Goal: Task Accomplishment & Management: Manage account settings

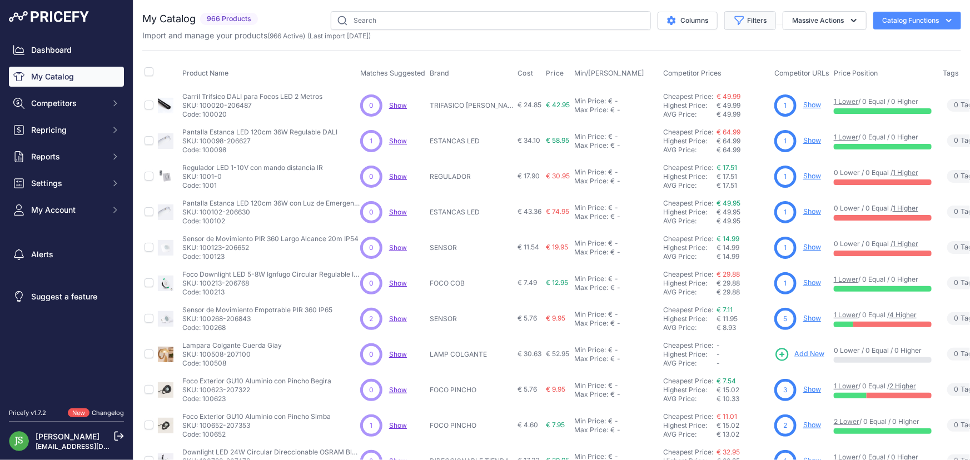
click at [637, 18] on button "Filters" at bounding box center [750, 20] width 52 height 19
click at [637, 150] on select "Select an option 120x30 120X60 3M 60X30 60X60 ACCESORIO PANEL ALIMENTACION TIRA…" at bounding box center [714, 156] width 107 height 19
select select "60X60"
click at [637, 147] on select "Select an option 120x30 120X60 3M 60X30 60X60 ACCESORIO PANEL ALIMENTACION TIRA…" at bounding box center [714, 156] width 107 height 19
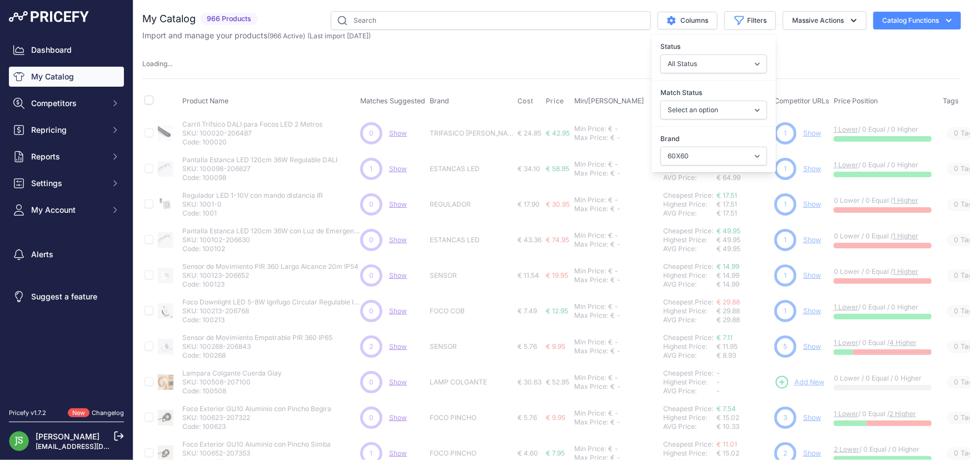
click at [522, 64] on div "Loading ..." at bounding box center [551, 64] width 819 height 11
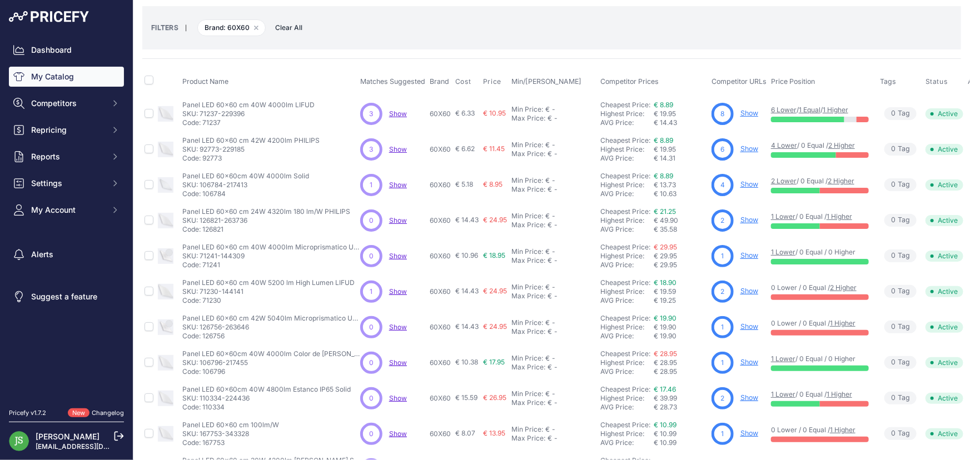
scroll to position [49, 0]
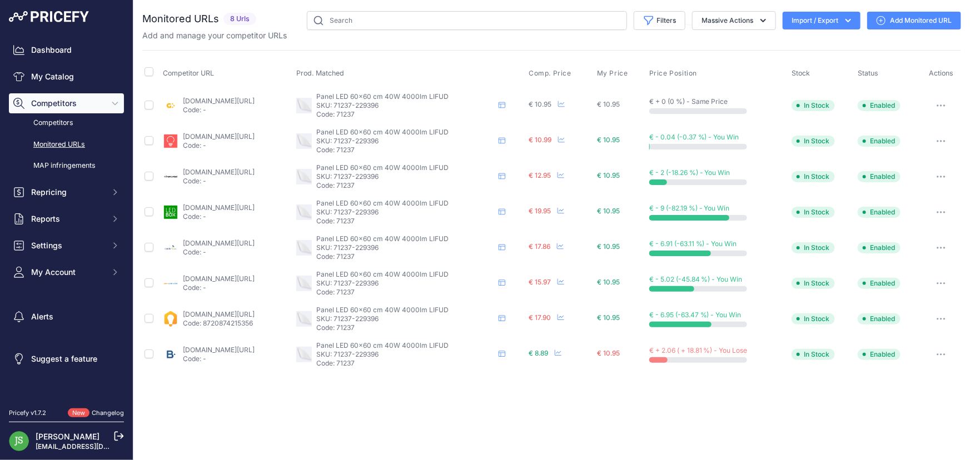
click at [941, 101] on button "button" at bounding box center [941, 106] width 22 height 16
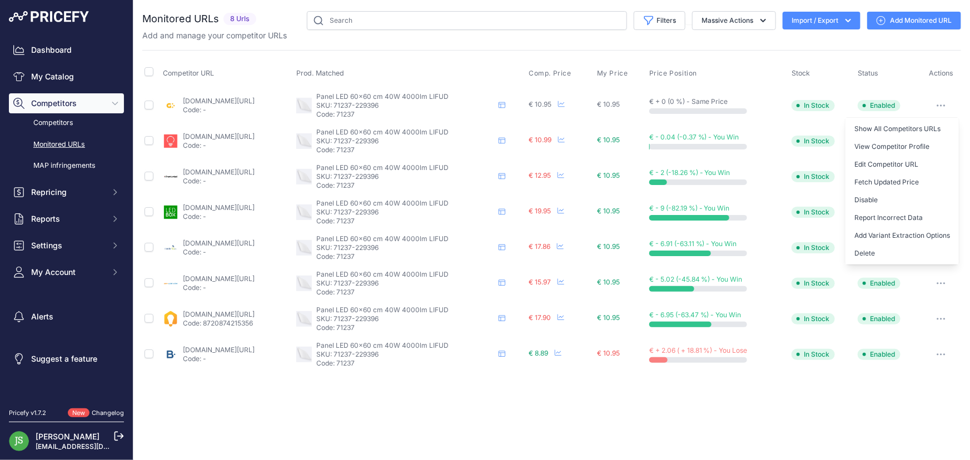
click at [941, 101] on button "button" at bounding box center [941, 106] width 22 height 16
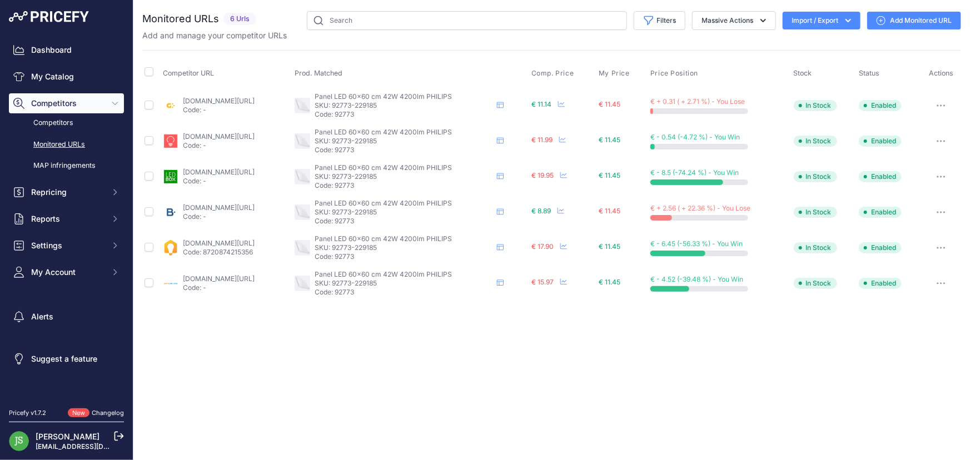
click at [937, 106] on button "button" at bounding box center [941, 106] width 22 height 16
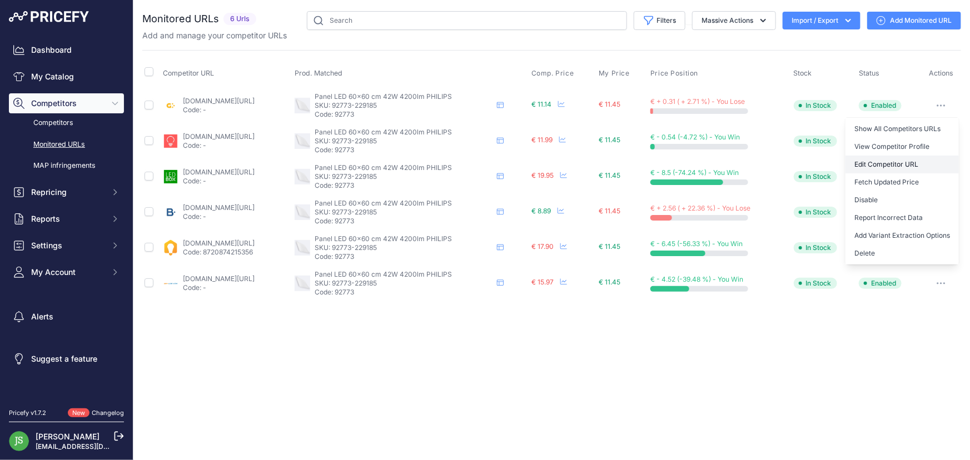
click at [892, 165] on link "Edit Competitor URL" at bounding box center [902, 165] width 113 height 18
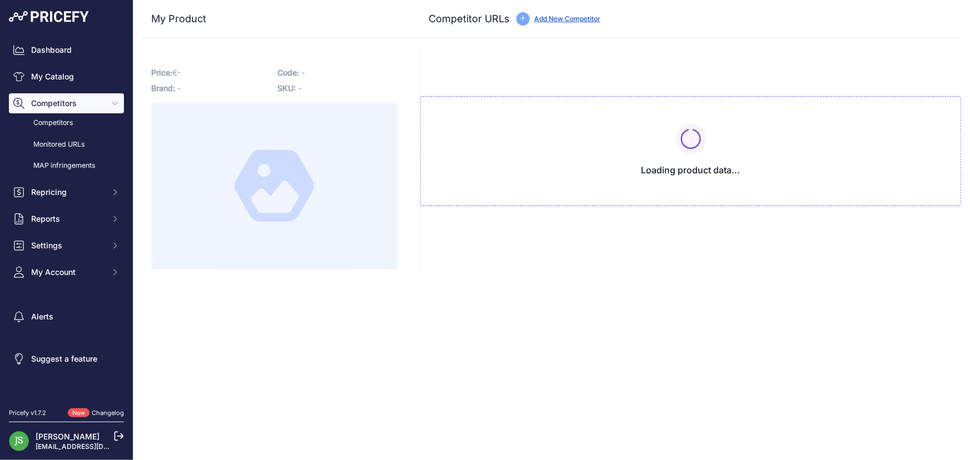
type input "[DOMAIN_NAME][URL]"
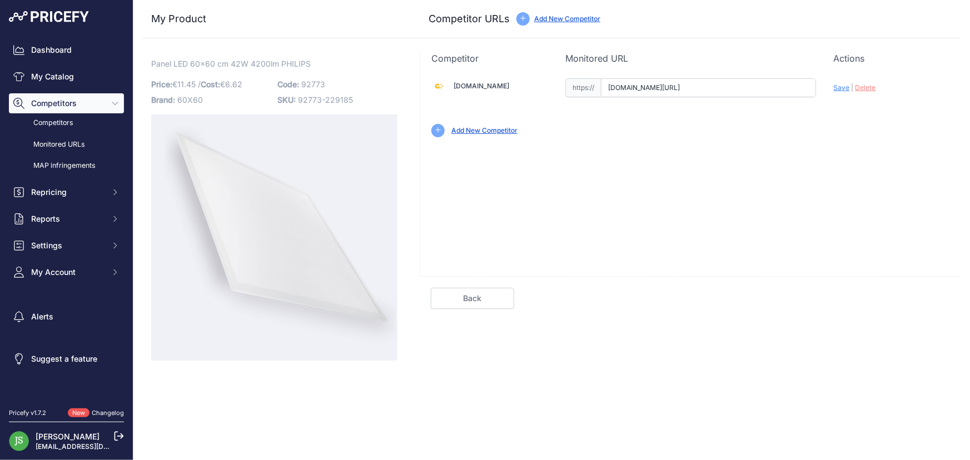
click at [864, 92] on div "Update Profile Save | [GEOGRAPHIC_DATA] Analyzing" at bounding box center [892, 84] width 116 height 17
drag, startPoint x: 862, startPoint y: 87, endPoint x: 856, endPoint y: 87, distance: 6.1
click at [862, 87] on span "Delete" at bounding box center [866, 87] width 21 height 8
drag, startPoint x: 762, startPoint y: 98, endPoint x: 758, endPoint y: 93, distance: 7.1
click at [761, 97] on div "Alasans.es Valid Invalid | |" at bounding box center [690, 106] width 541 height 83
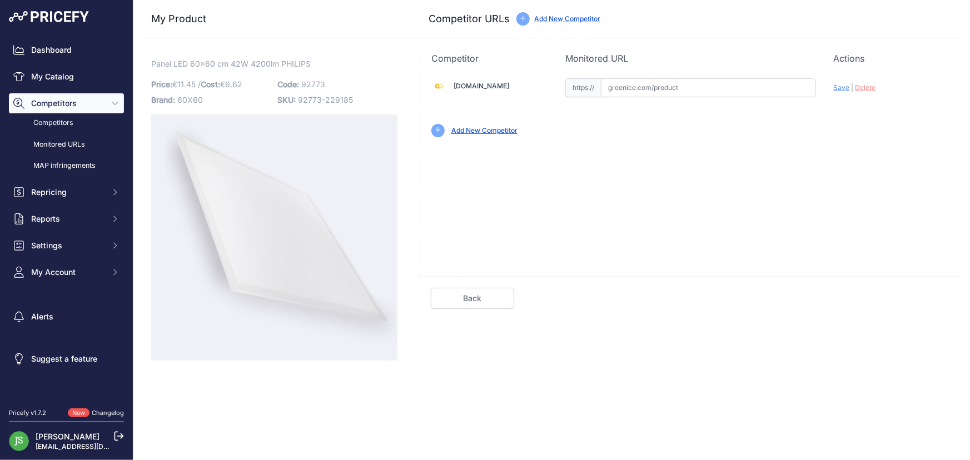
click at [757, 93] on input "text" at bounding box center [708, 87] width 215 height 19
paste input "https://greenice.com/products/panel-ultrafino-42w-high-lumen-120lm-w-6000ok-phi…"
type input "greenice.com/products/panel-ultrafino-42w-high-lumen-120lm-w-6000ok-philips-cer…"
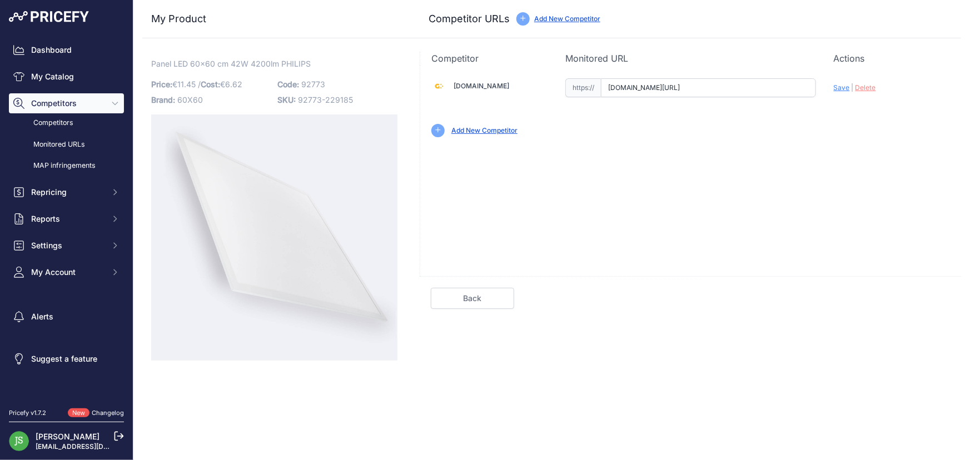
click at [865, 89] on span "Delete" at bounding box center [866, 87] width 21 height 8
click at [757, 90] on input "text" at bounding box center [708, 87] width 215 height 19
paste input "https://greenice.com/products/panel-ultrafino-42w-high-lumen-120lm-w-6000ok-phi…"
click at [841, 91] on span "Save" at bounding box center [842, 87] width 16 height 8
type input "https://greenice.com/products/panel-ultrafino-42w-high-lumen-120lm-w-6000ok-phi…"
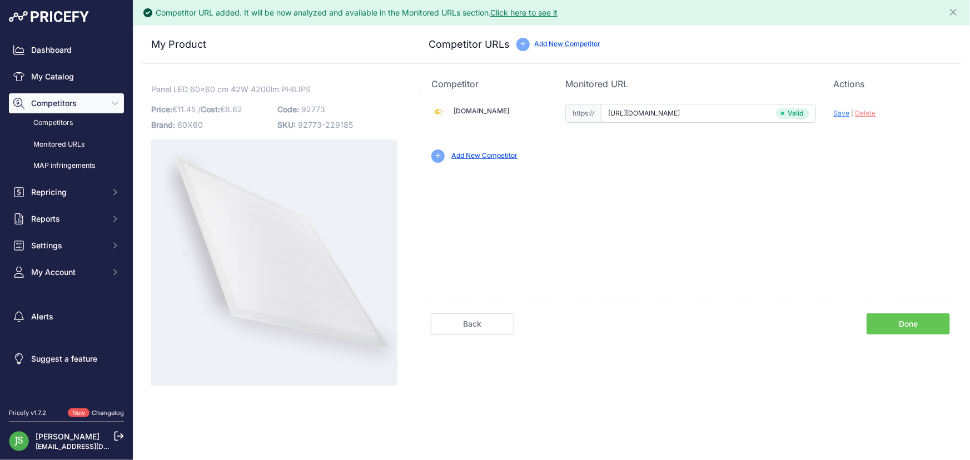
click at [885, 317] on link "Done" at bounding box center [908, 324] width 83 height 21
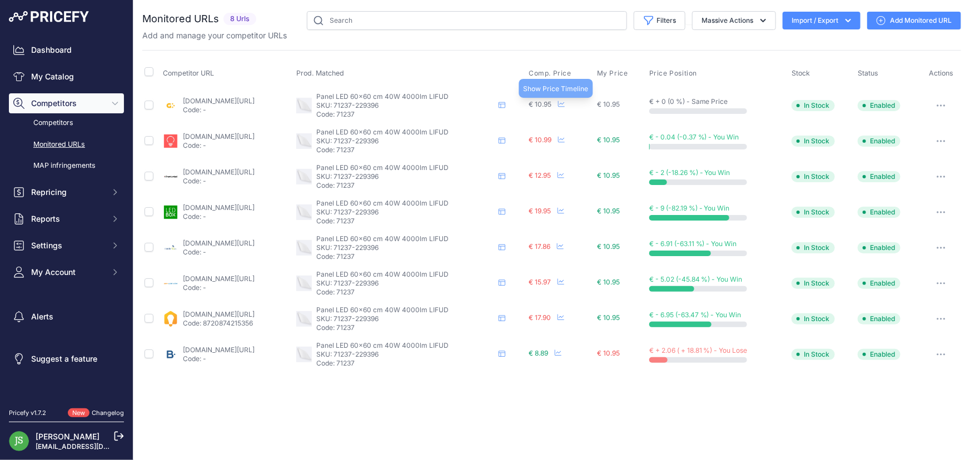
click at [565, 103] on icon at bounding box center [561, 104] width 7 height 7
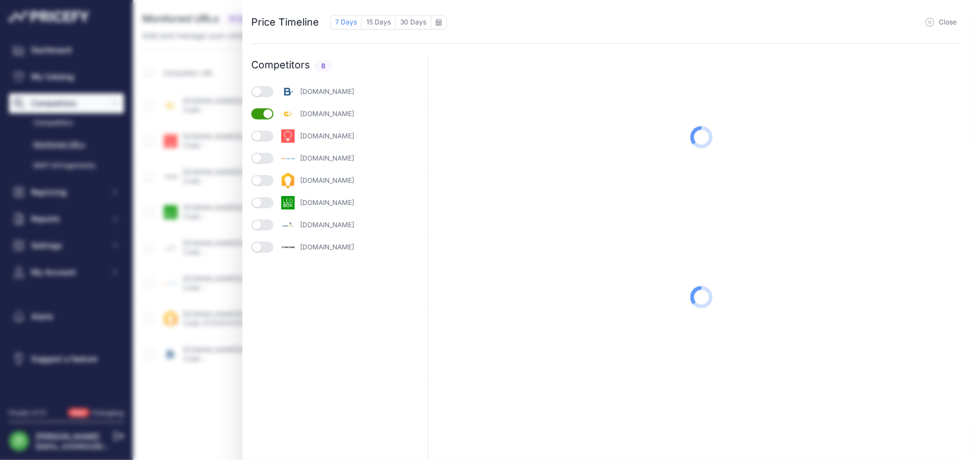
click at [256, 135] on button "button" at bounding box center [262, 136] width 22 height 11
click at [260, 202] on button "button" at bounding box center [262, 202] width 22 height 11
click at [262, 90] on button "button" at bounding box center [262, 91] width 22 height 11
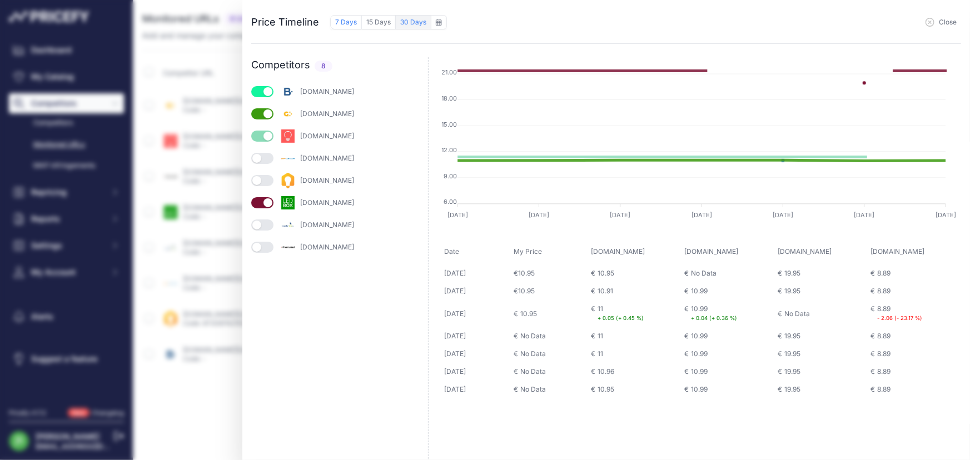
click at [406, 23] on button "30 Days" at bounding box center [413, 22] width 35 height 14
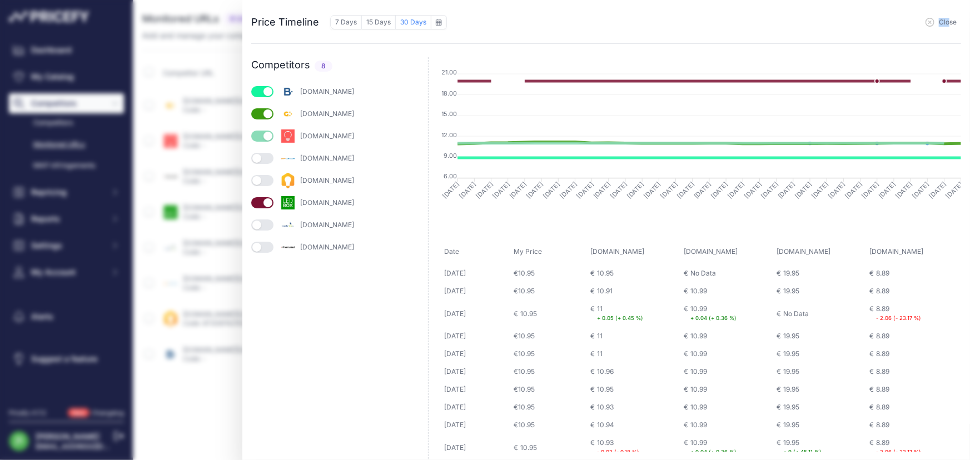
click at [950, 17] on div "Close" at bounding box center [704, 21] width 514 height 17
click at [951, 19] on span "Close" at bounding box center [948, 22] width 18 height 9
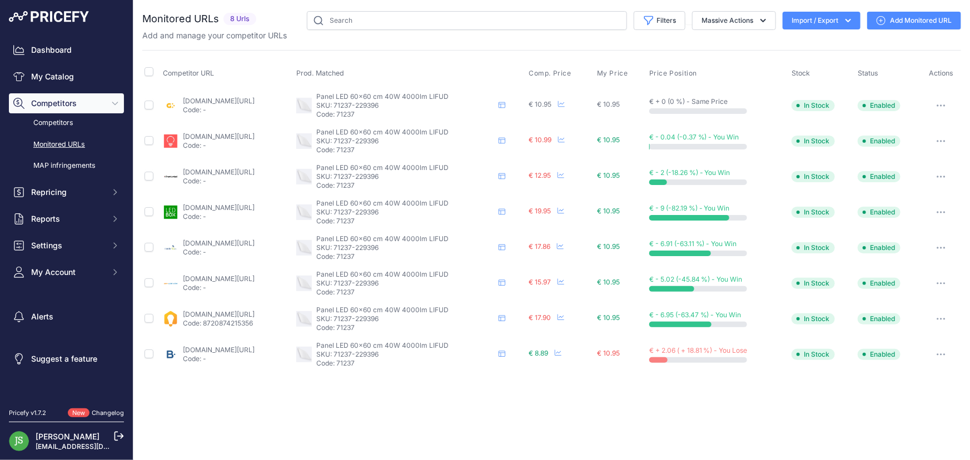
click at [938, 244] on button "button" at bounding box center [941, 248] width 22 height 16
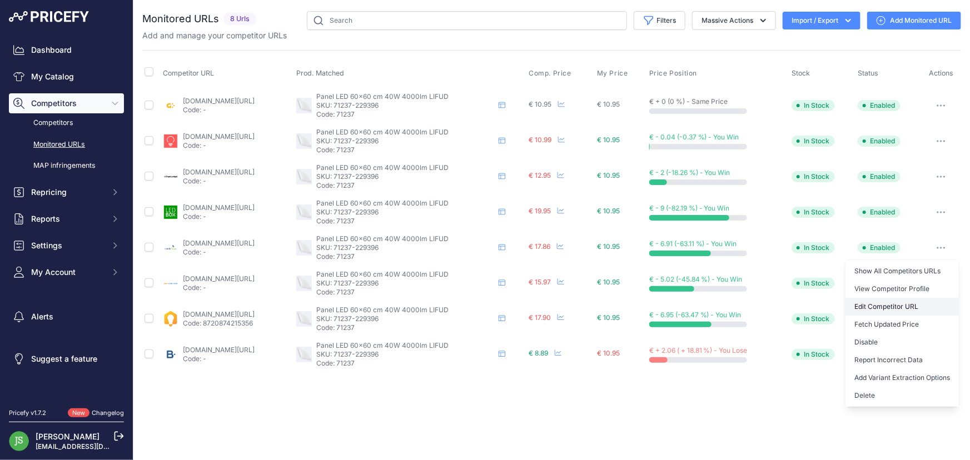
click at [902, 306] on link "Edit Competitor URL" at bounding box center [902, 307] width 113 height 18
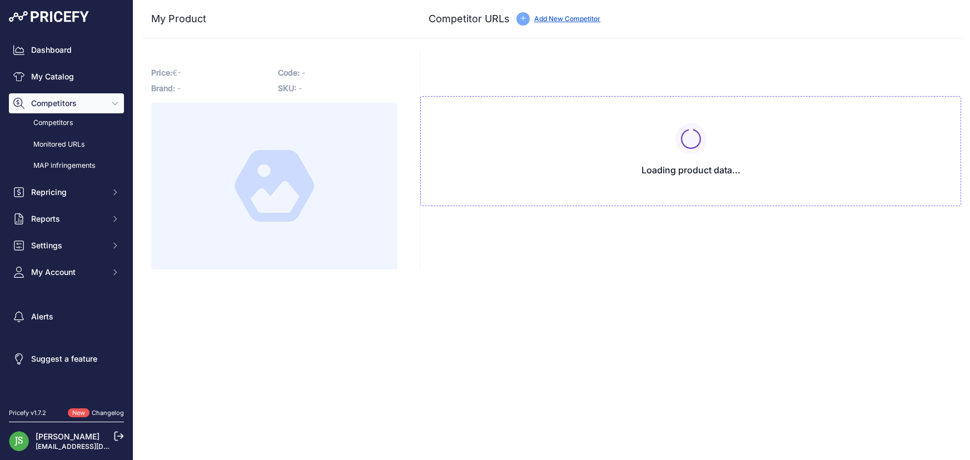
type input "[DOMAIN_NAME][URL]"
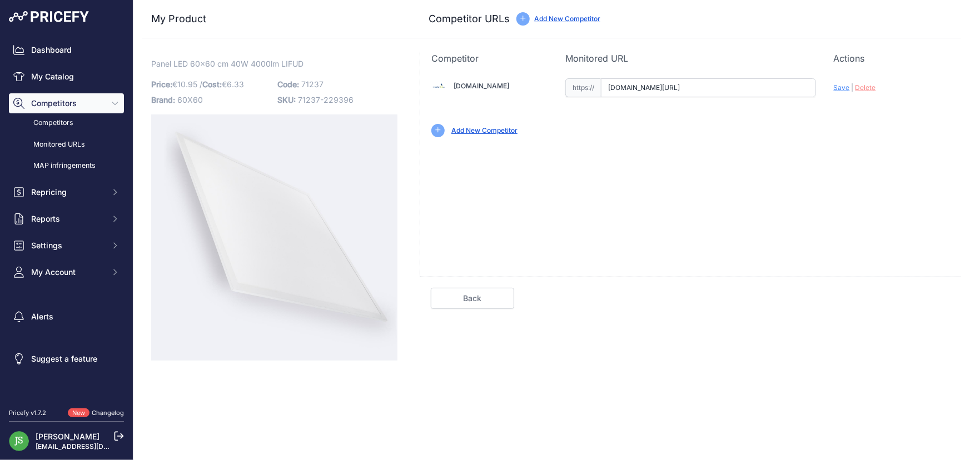
click at [876, 91] on div "Update Profile Save | [GEOGRAPHIC_DATA] Analyzing" at bounding box center [892, 84] width 116 height 17
click at [871, 90] on span "Delete" at bounding box center [866, 87] width 21 height 8
click at [778, 85] on input "text" at bounding box center [708, 87] width 215 height 19
paste input "https://masterled.es/en/led-panels/2171-40w-60x60-backlit-led-panel.html"
click at [839, 90] on span "Save" at bounding box center [842, 87] width 16 height 8
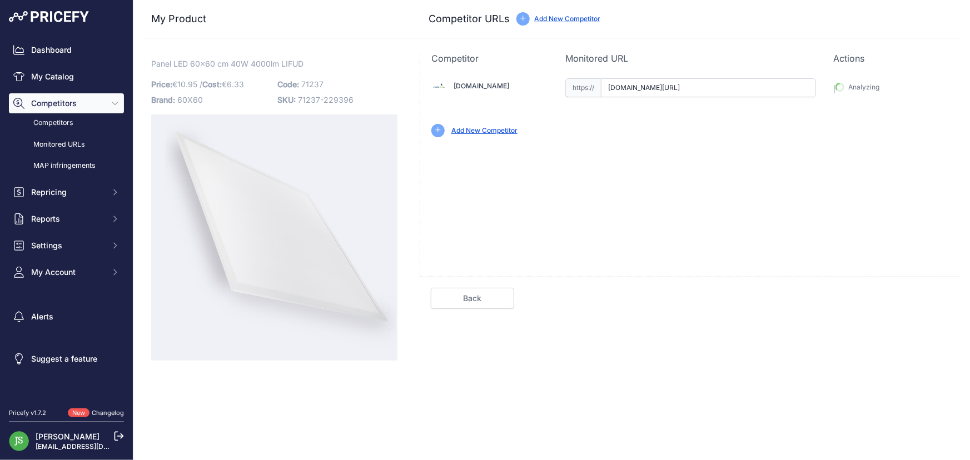
type input "https://masterled.es/en/led-panels/2171-40w-60x60-backlit-led-panel.html?prirul…"
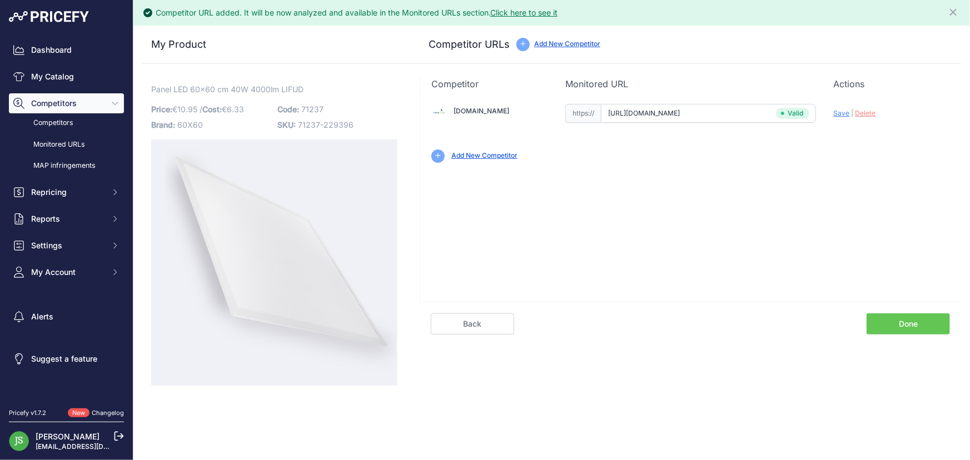
click at [895, 318] on link "Done" at bounding box center [908, 324] width 83 height 21
